Goal: Task Accomplishment & Management: Use online tool/utility

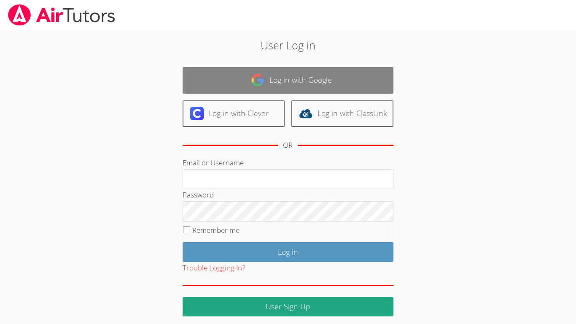
click at [198, 72] on link "Log in with Google" at bounding box center [287, 80] width 211 height 27
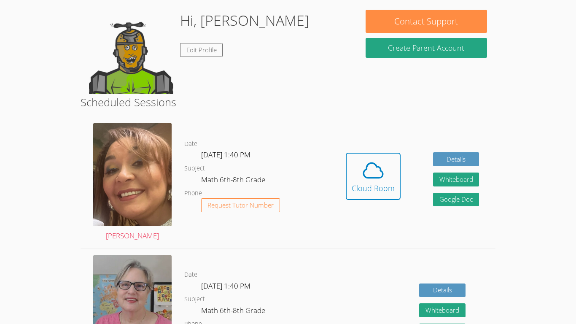
scroll to position [73, 0]
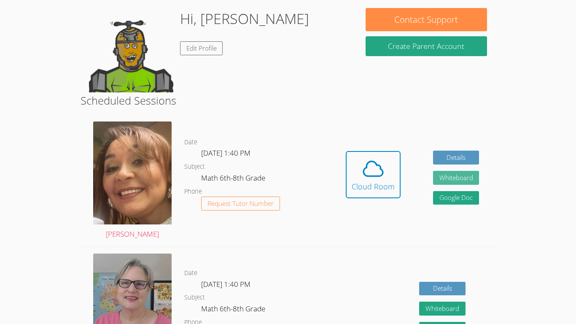
click at [474, 175] on button "Whiteboard" at bounding box center [456, 178] width 46 height 14
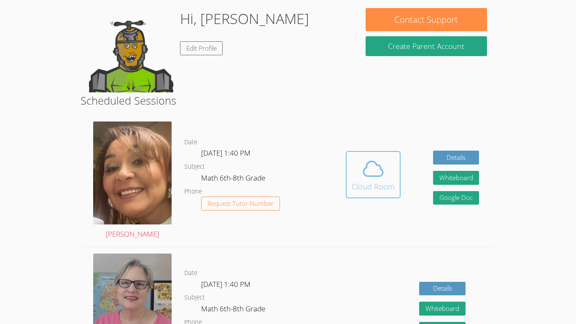
click at [377, 180] on div "Cloud Room" at bounding box center [372, 186] width 43 height 12
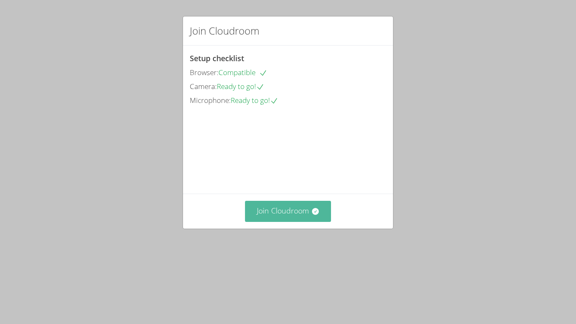
click at [283, 221] on button "Join Cloudroom" at bounding box center [288, 211] width 86 height 21
